Goal: Information Seeking & Learning: Learn about a topic

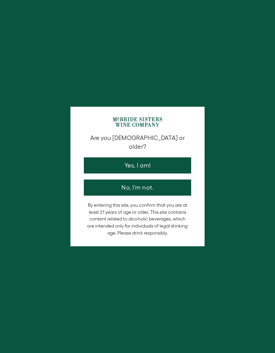
click at [158, 158] on button "Yes, I am!" at bounding box center [137, 165] width 107 height 16
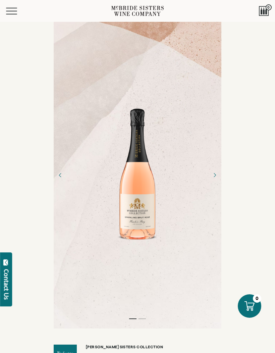
click at [17, 11] on span "Mobile Menu Trigger" at bounding box center [11, 11] width 11 height 1
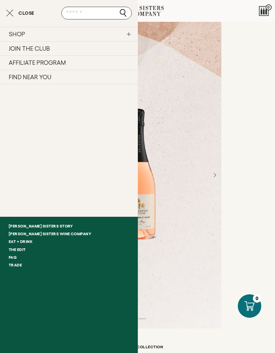
click at [32, 240] on link "Eat + Drink" at bounding box center [69, 241] width 138 height 8
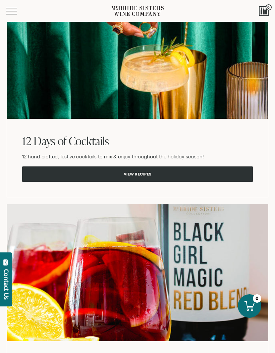
scroll to position [1539, 0]
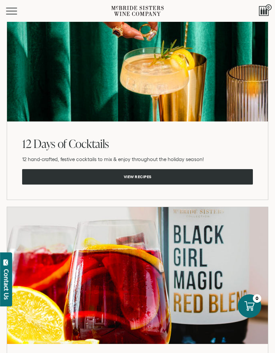
click at [152, 170] on span "View recipes" at bounding box center [138, 176] width 44 height 13
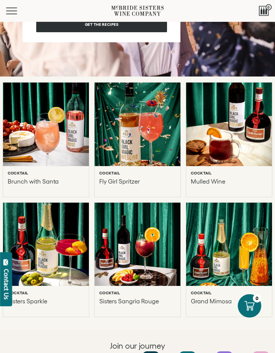
scroll to position [457, 0]
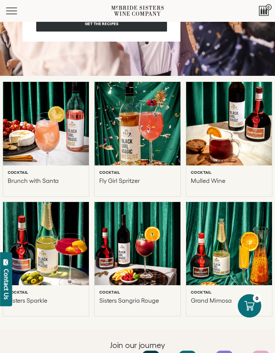
click at [52, 180] on p "Brunch with Santa" at bounding box center [33, 181] width 51 height 7
